Goal: Find specific page/section: Find specific page/section

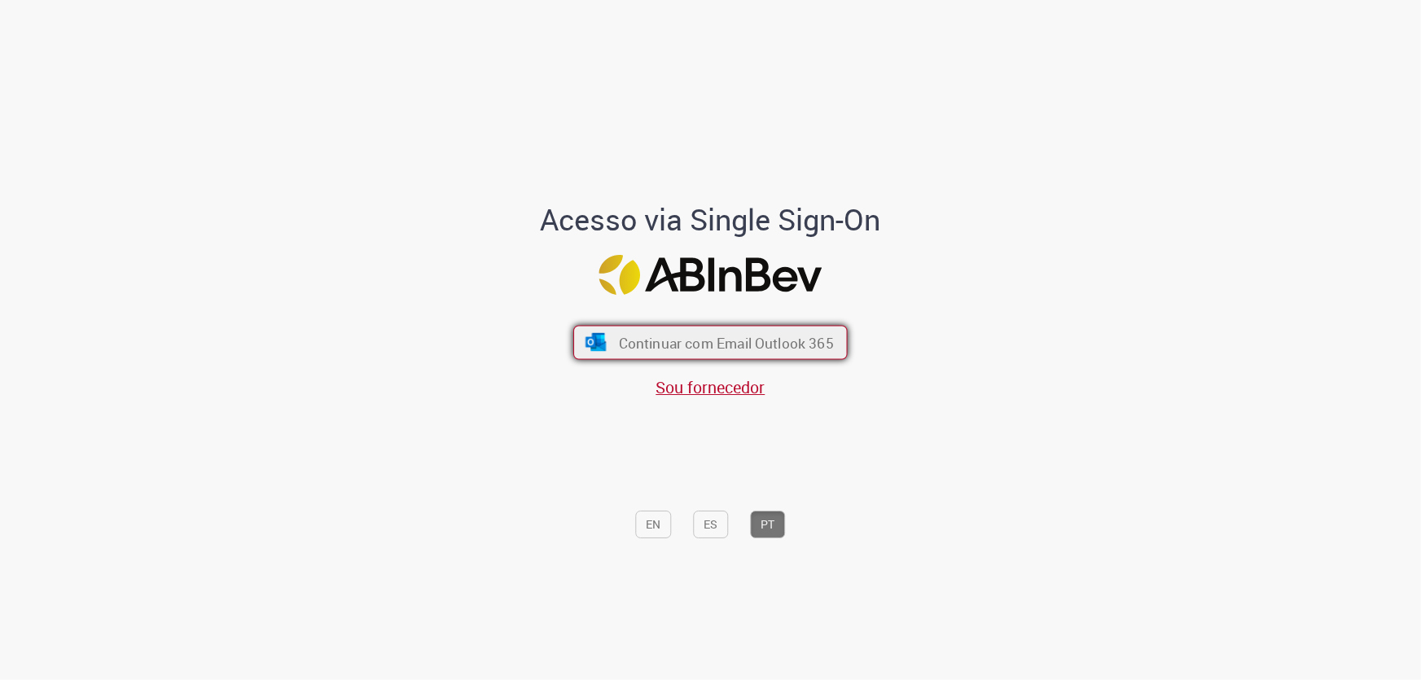
click at [678, 348] on span "Continuar com Email Outlook 365" at bounding box center [726, 342] width 215 height 19
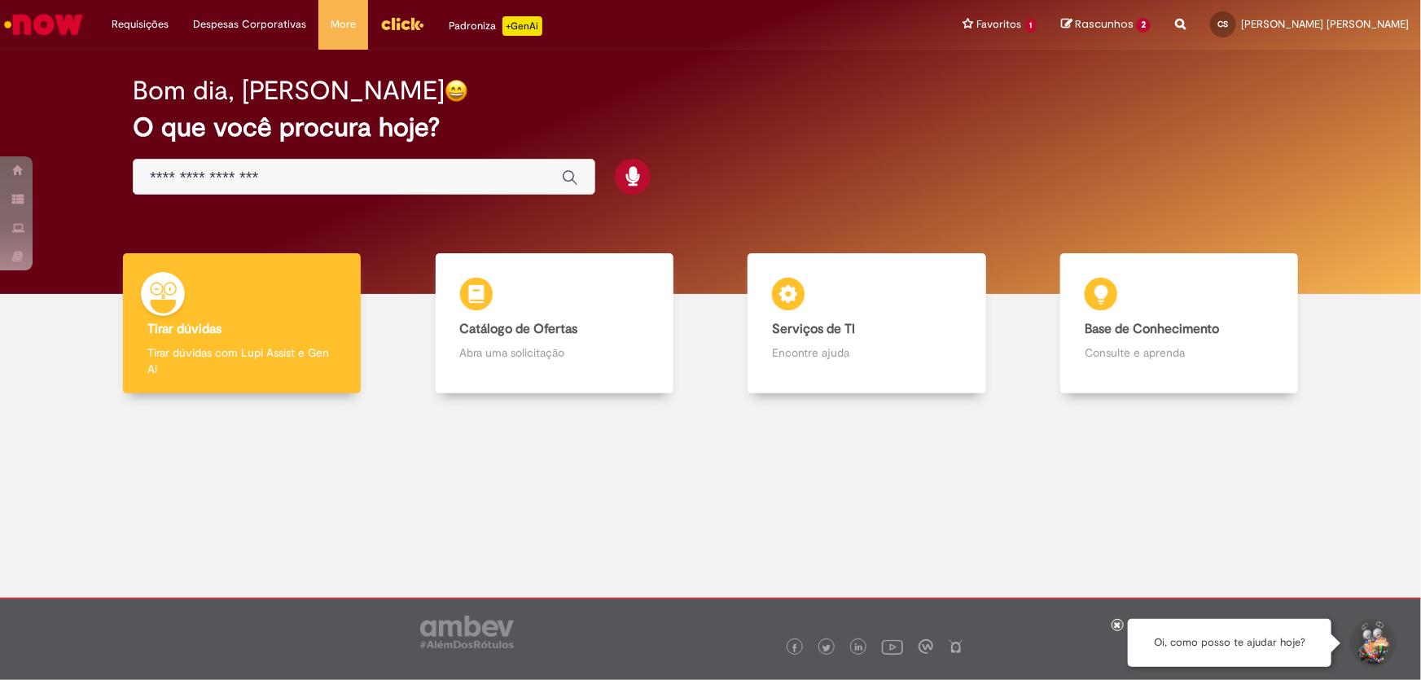
click at [396, 33] on img "Menu Cabeçalho" at bounding box center [402, 23] width 44 height 24
click at [406, 18] on img "Menu Cabeçalho" at bounding box center [402, 23] width 44 height 24
click at [1057, 81] on link "Cancelamento Fora do Prazo" at bounding box center [1041, 87] width 179 height 18
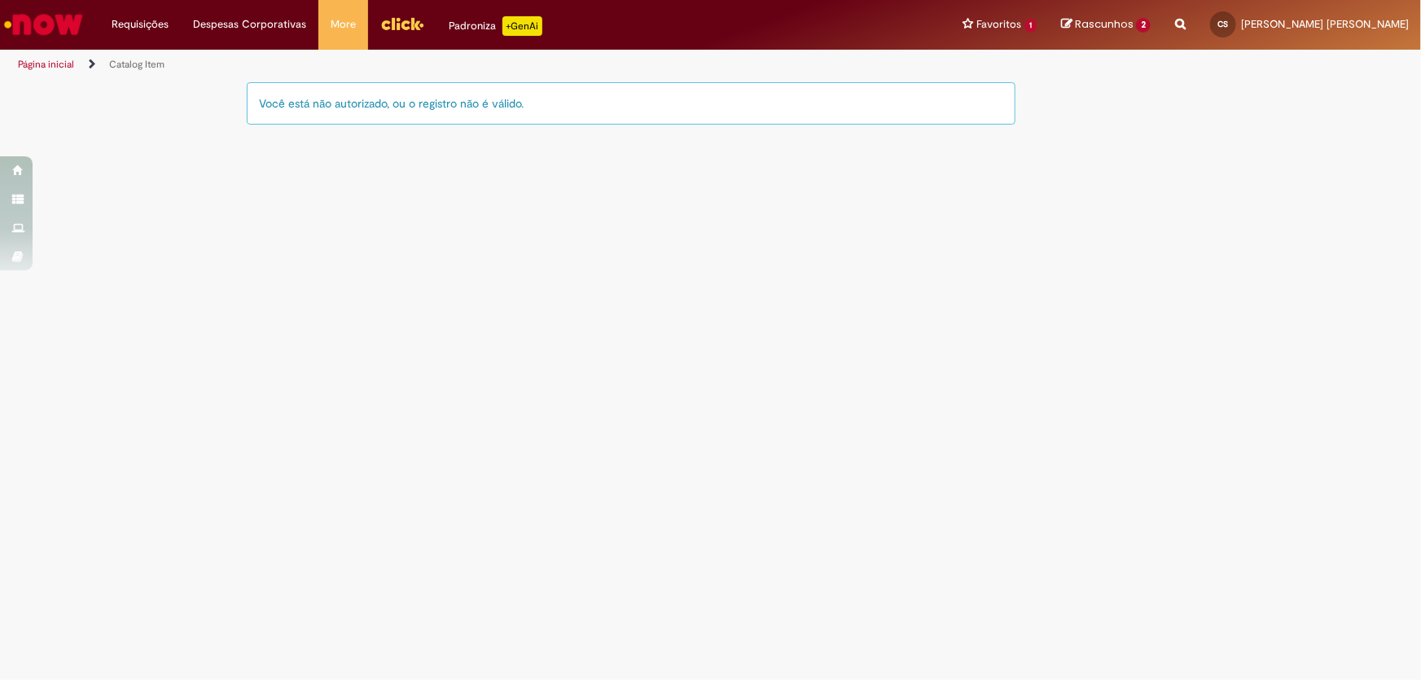
click at [46, 20] on img "Ir para a Homepage" at bounding box center [44, 24] width 84 height 33
